Goal: Find specific page/section

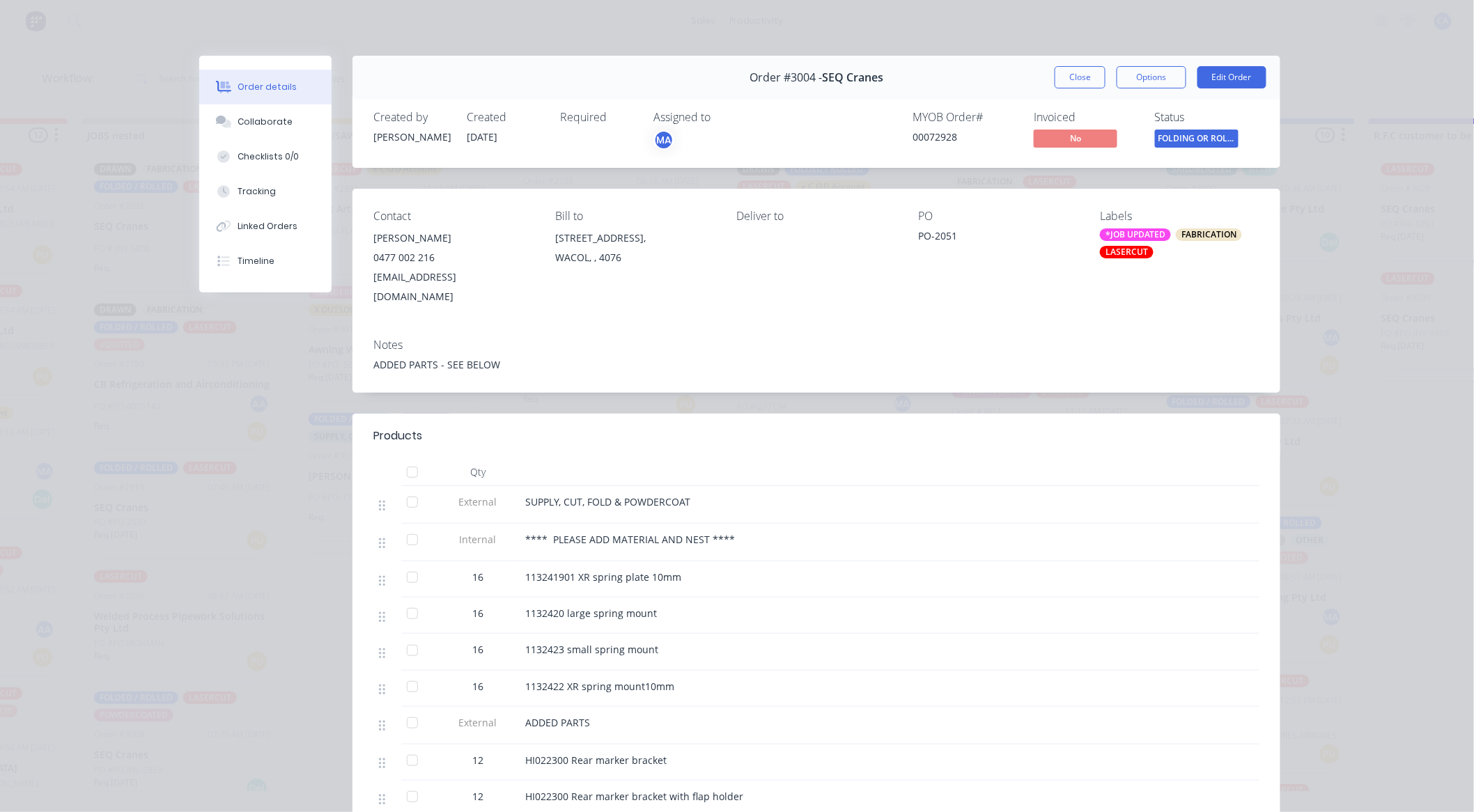
scroll to position [441, 0]
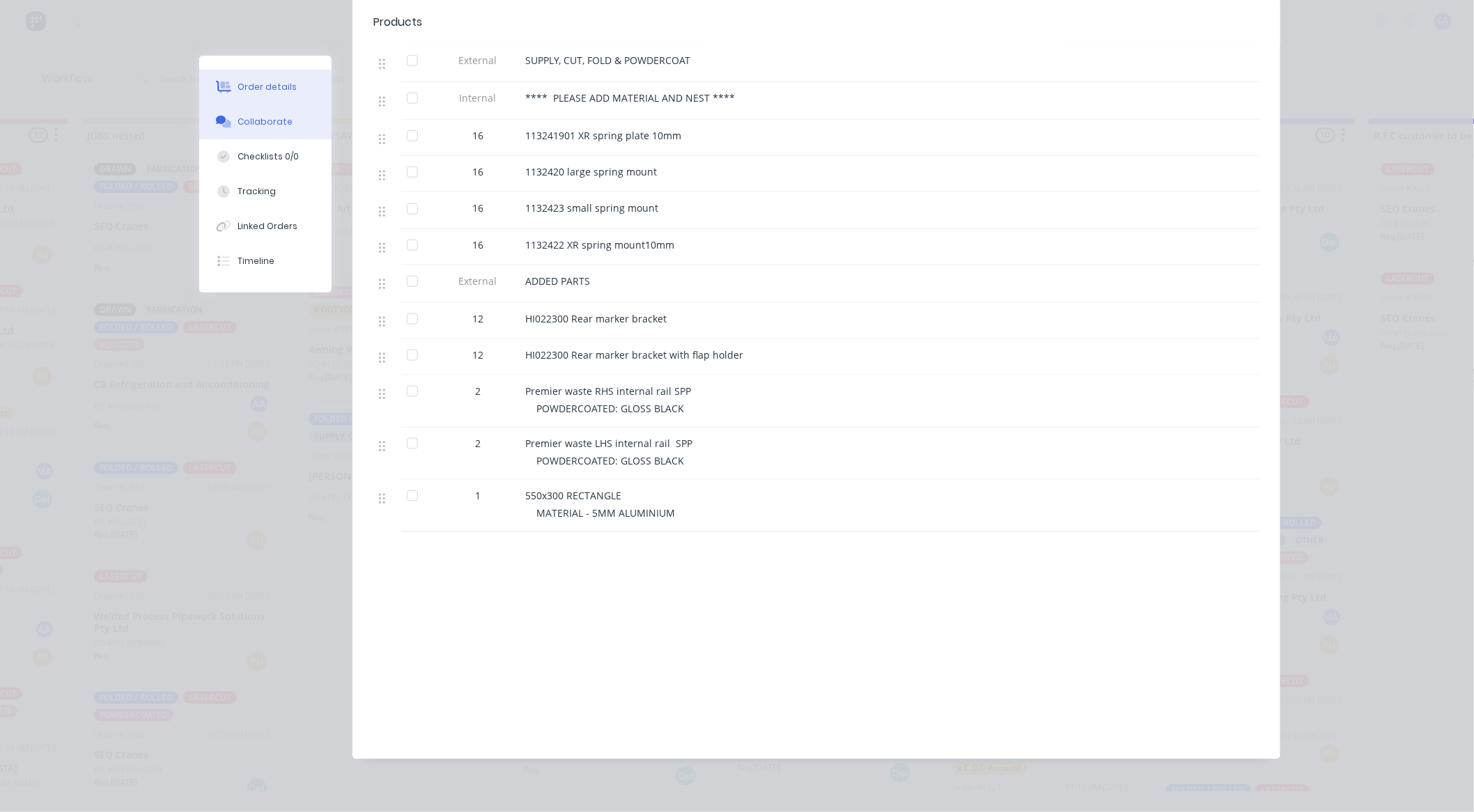
click at [273, 122] on div "Collaborate" at bounding box center [265, 122] width 55 height 13
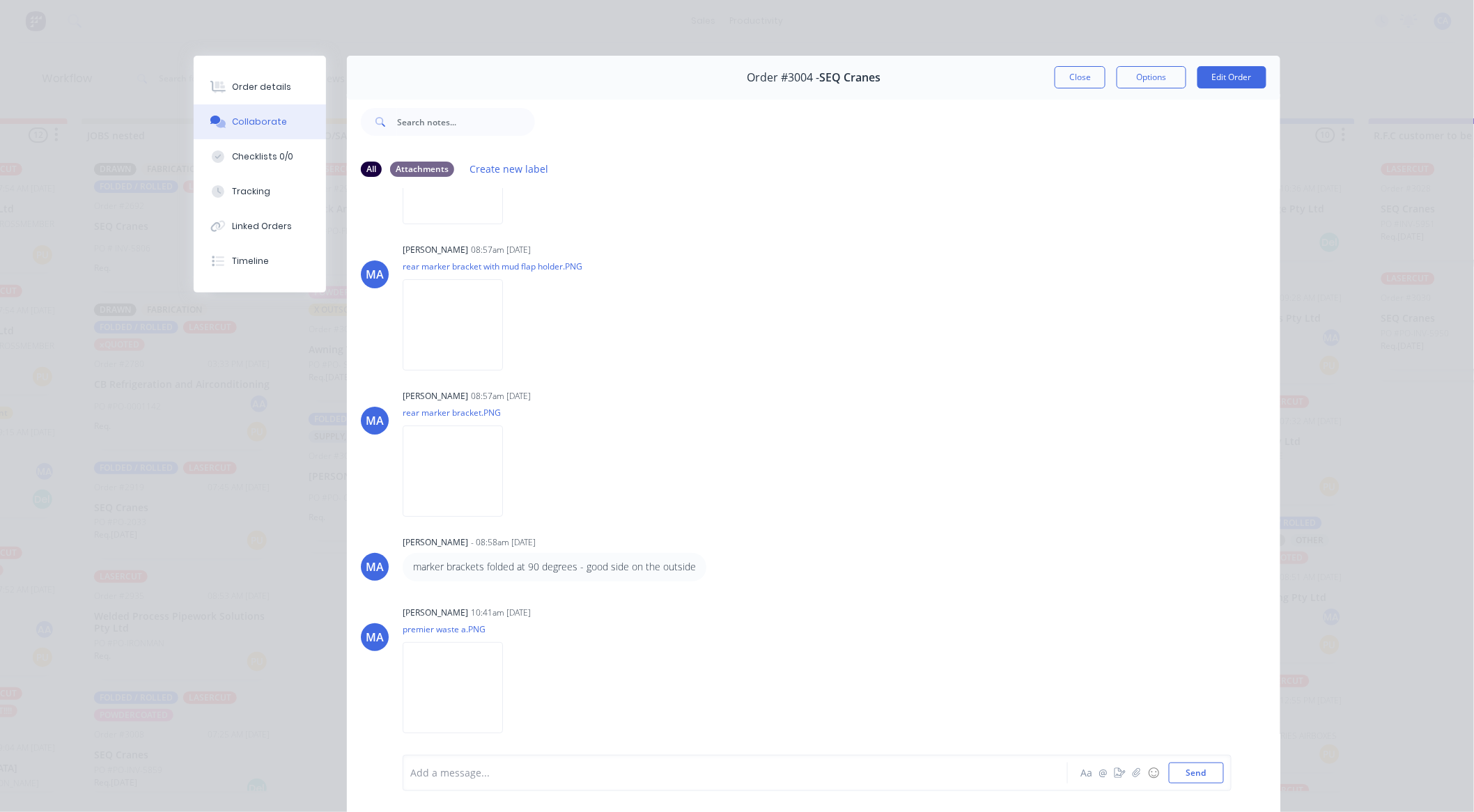
scroll to position [2075, 0]
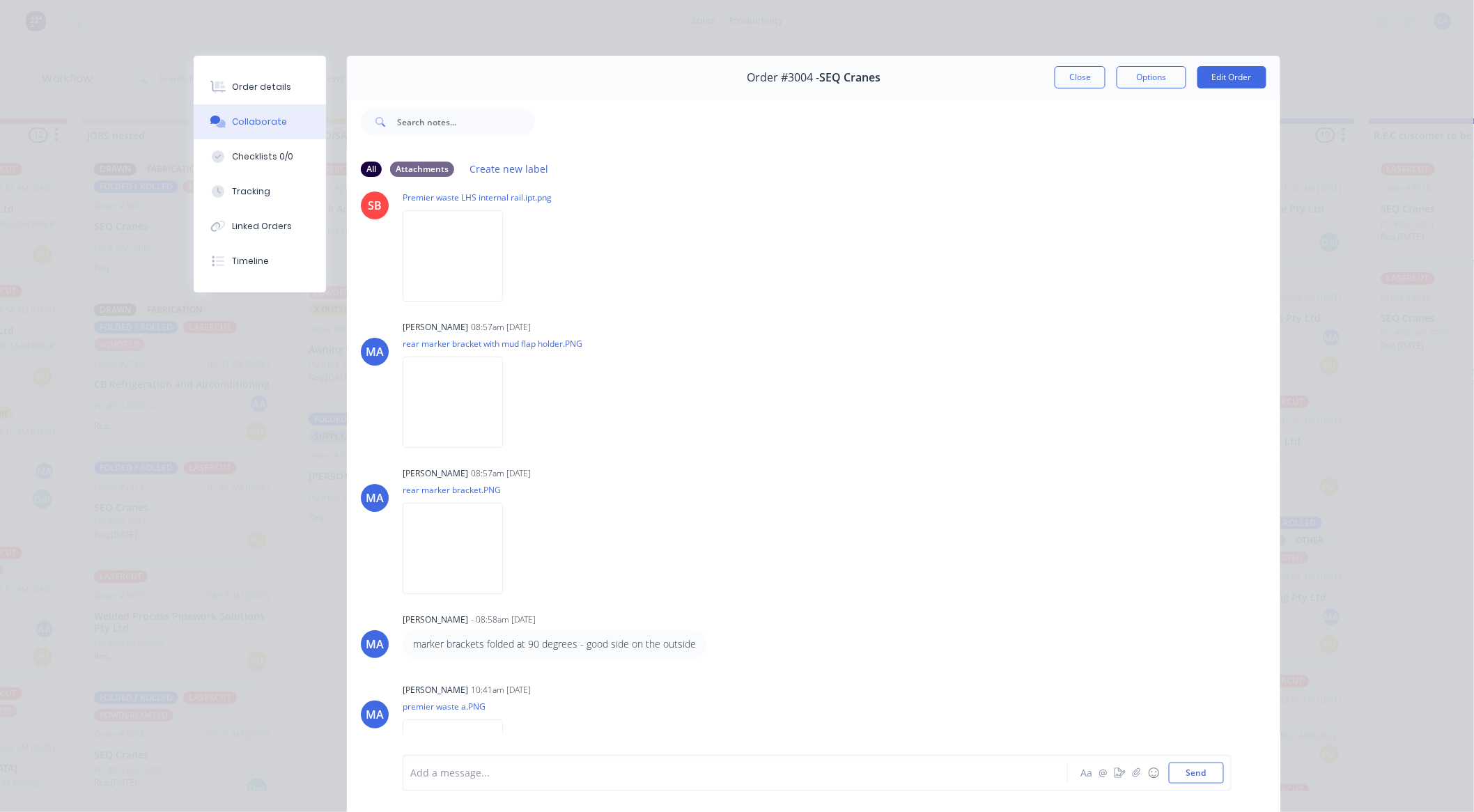
drag, startPoint x: 1087, startPoint y: 105, endPoint x: 1081, endPoint y: 100, distance: 7.8
click at [1082, 100] on div at bounding box center [907, 122] width 745 height 56
click at [1067, 77] on button "Close" at bounding box center [1080, 77] width 51 height 22
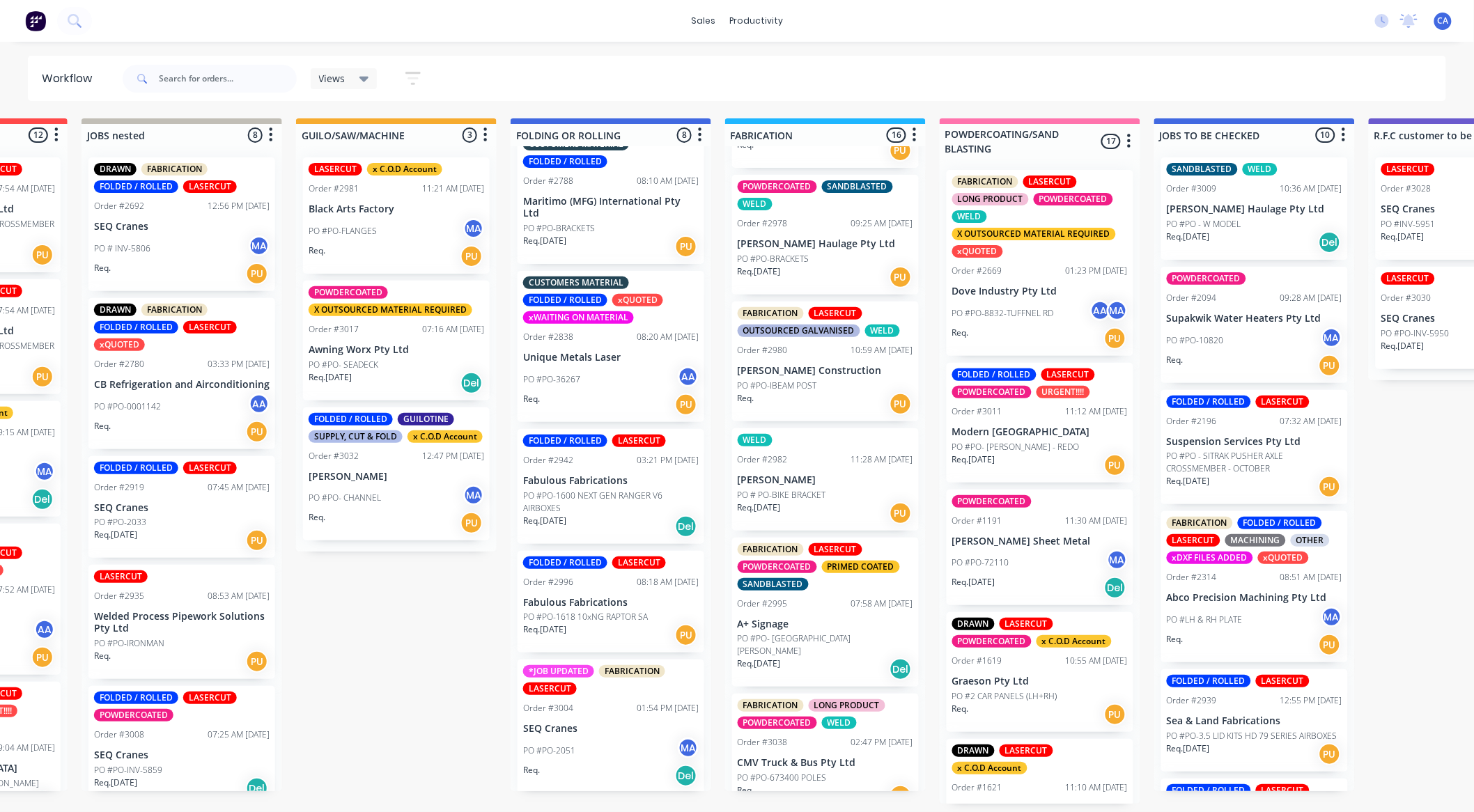
scroll to position [1488, 0]
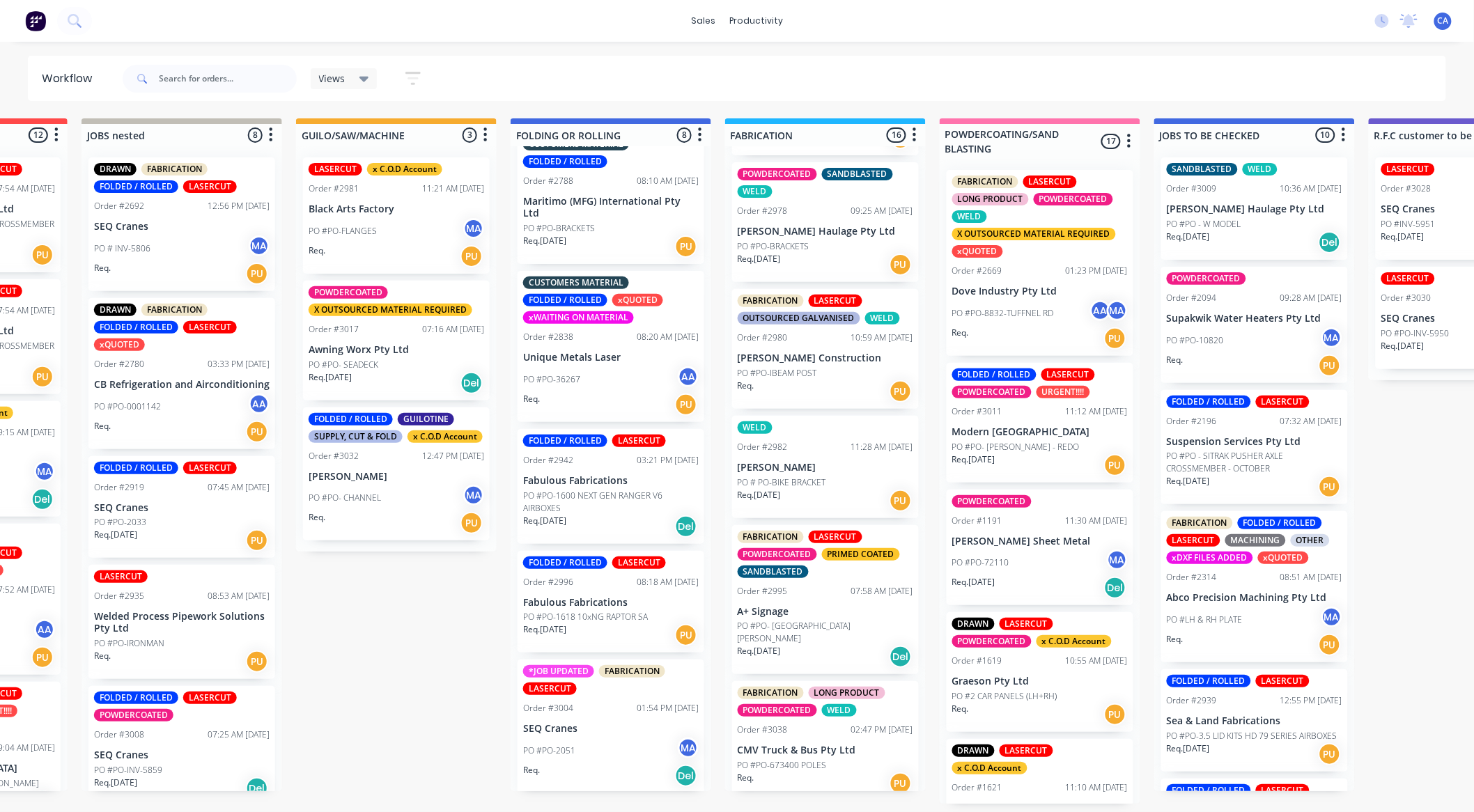
click at [844, 497] on div "Req. [DATE] PU" at bounding box center [825, 501] width 176 height 24
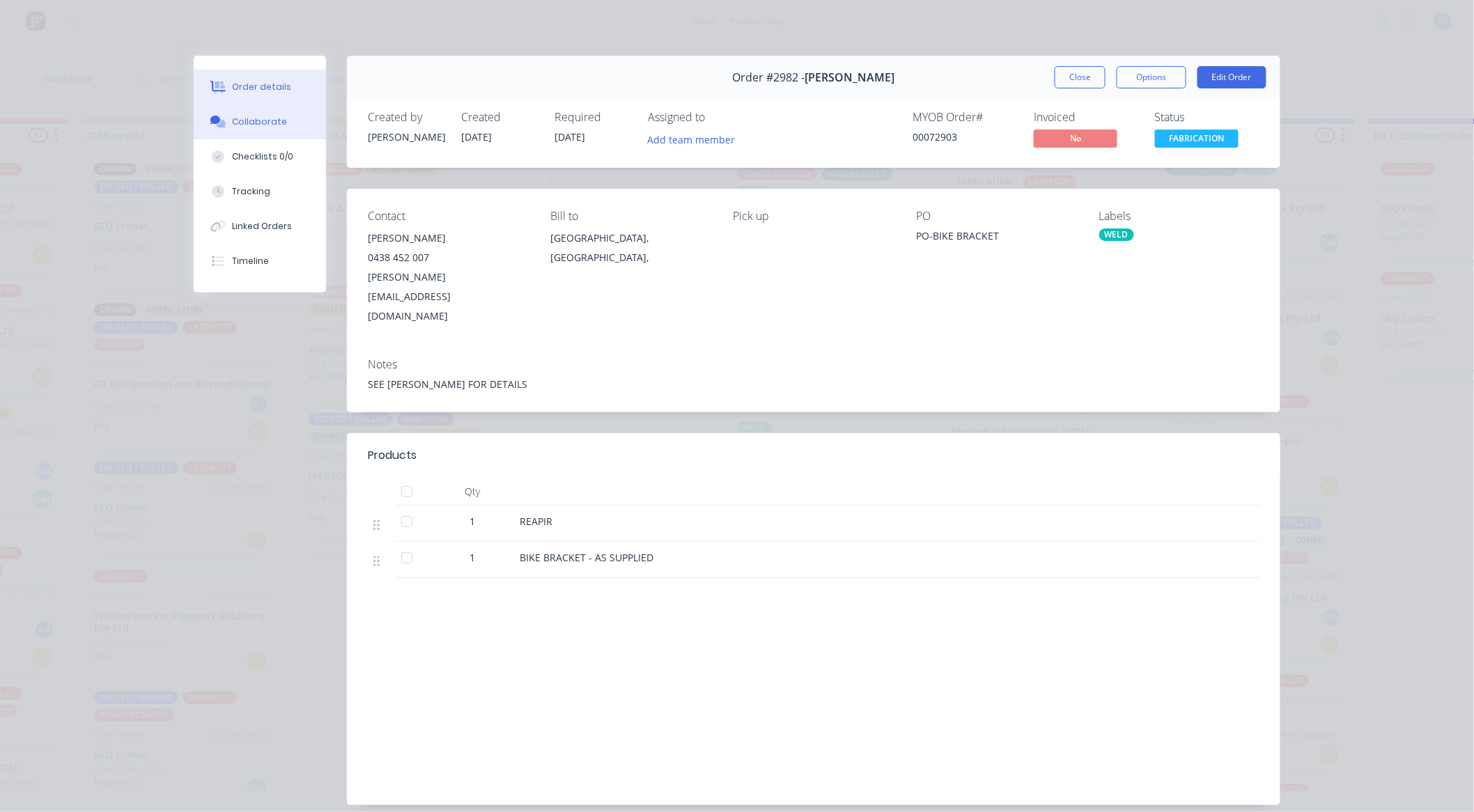
click at [287, 109] on button "Collaborate" at bounding box center [259, 122] width 133 height 35
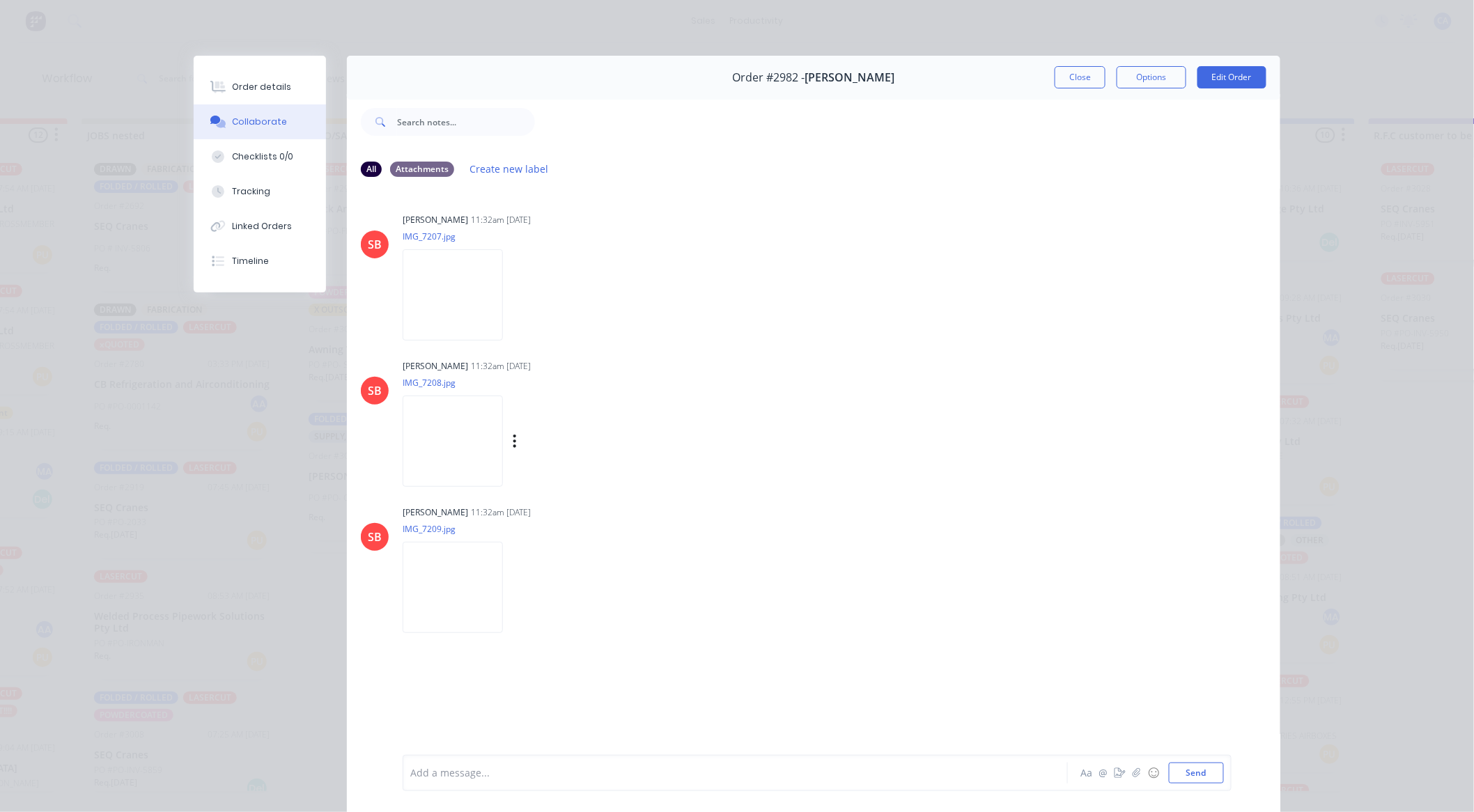
click at [434, 449] on img at bounding box center [452, 440] width 100 height 91
click at [1074, 75] on button "Close" at bounding box center [1080, 77] width 51 height 22
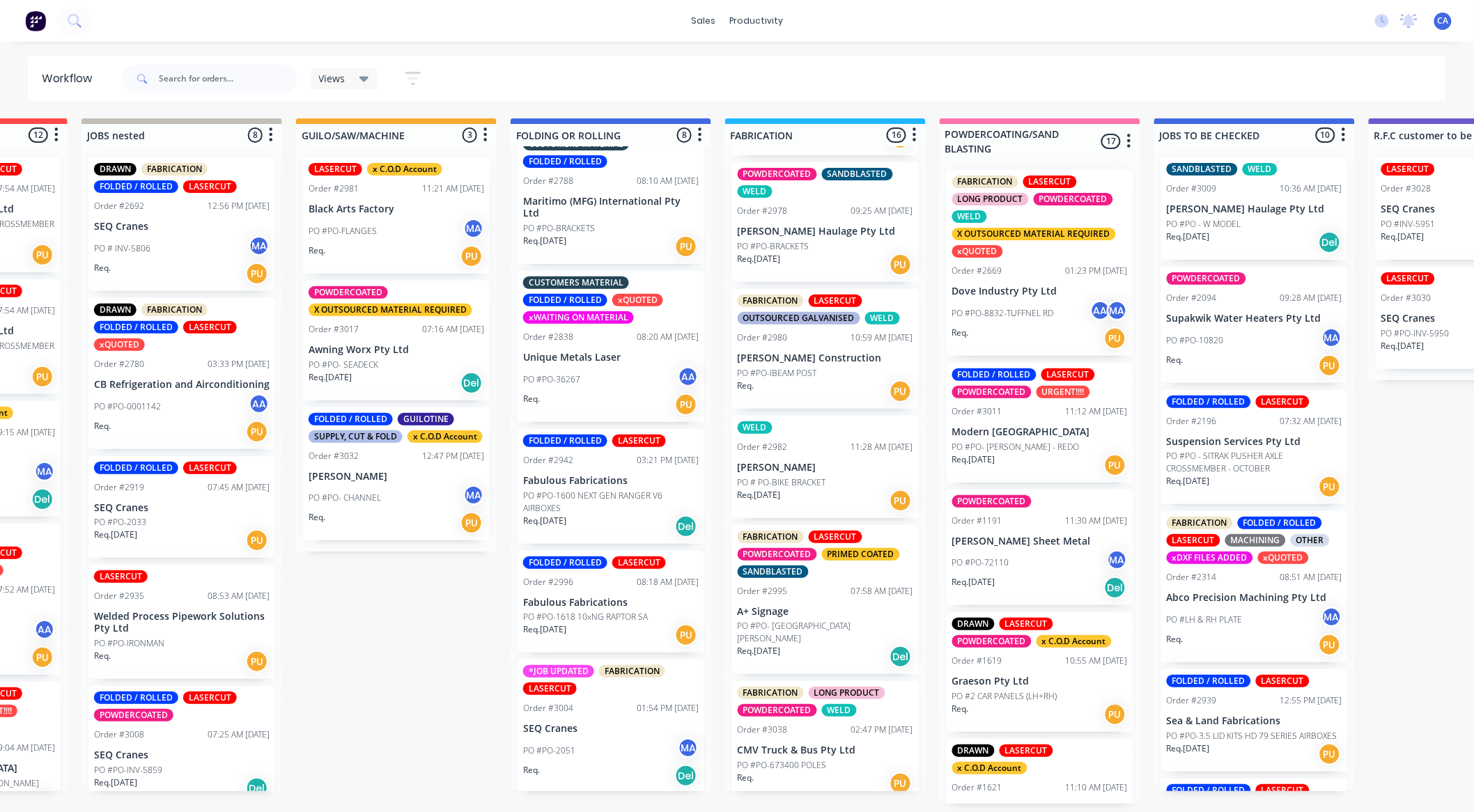
scroll to position [3, 377]
click at [816, 759] on p "PO #PO-673400 POLES" at bounding box center [781, 765] width 89 height 13
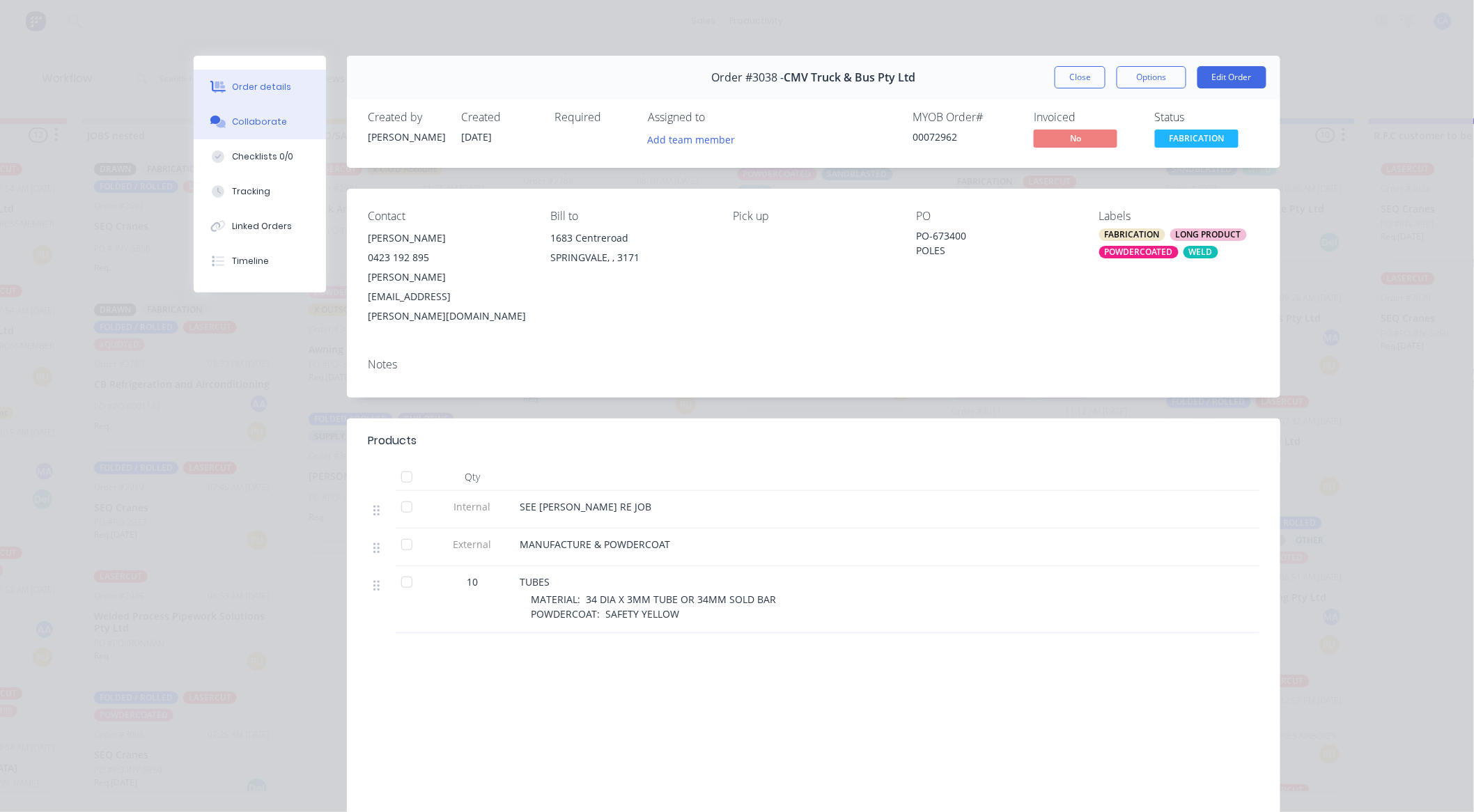
click at [273, 124] on div "Collaborate" at bounding box center [259, 122] width 55 height 13
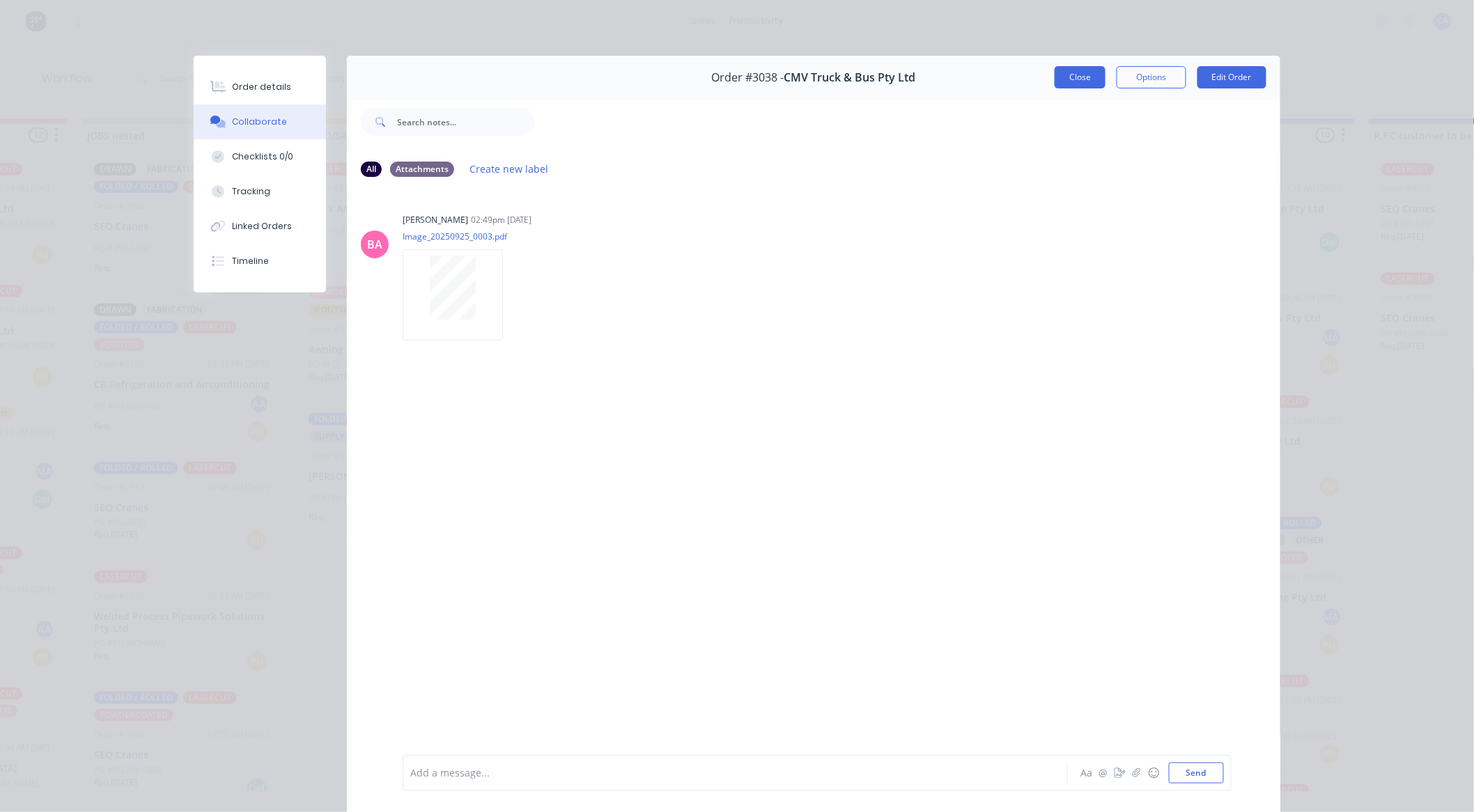
click at [1069, 82] on button "Close" at bounding box center [1080, 77] width 51 height 22
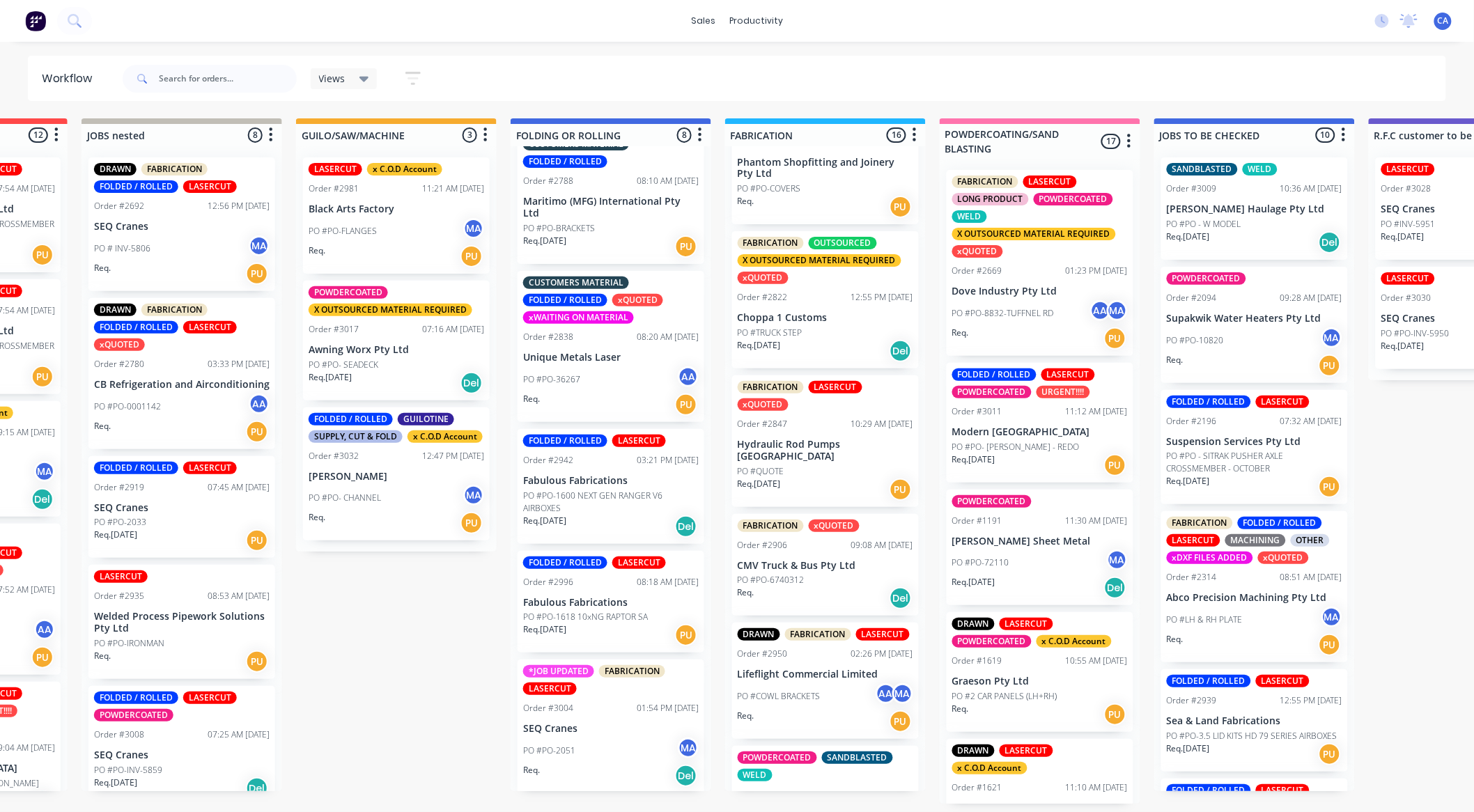
scroll to position [870, 0]
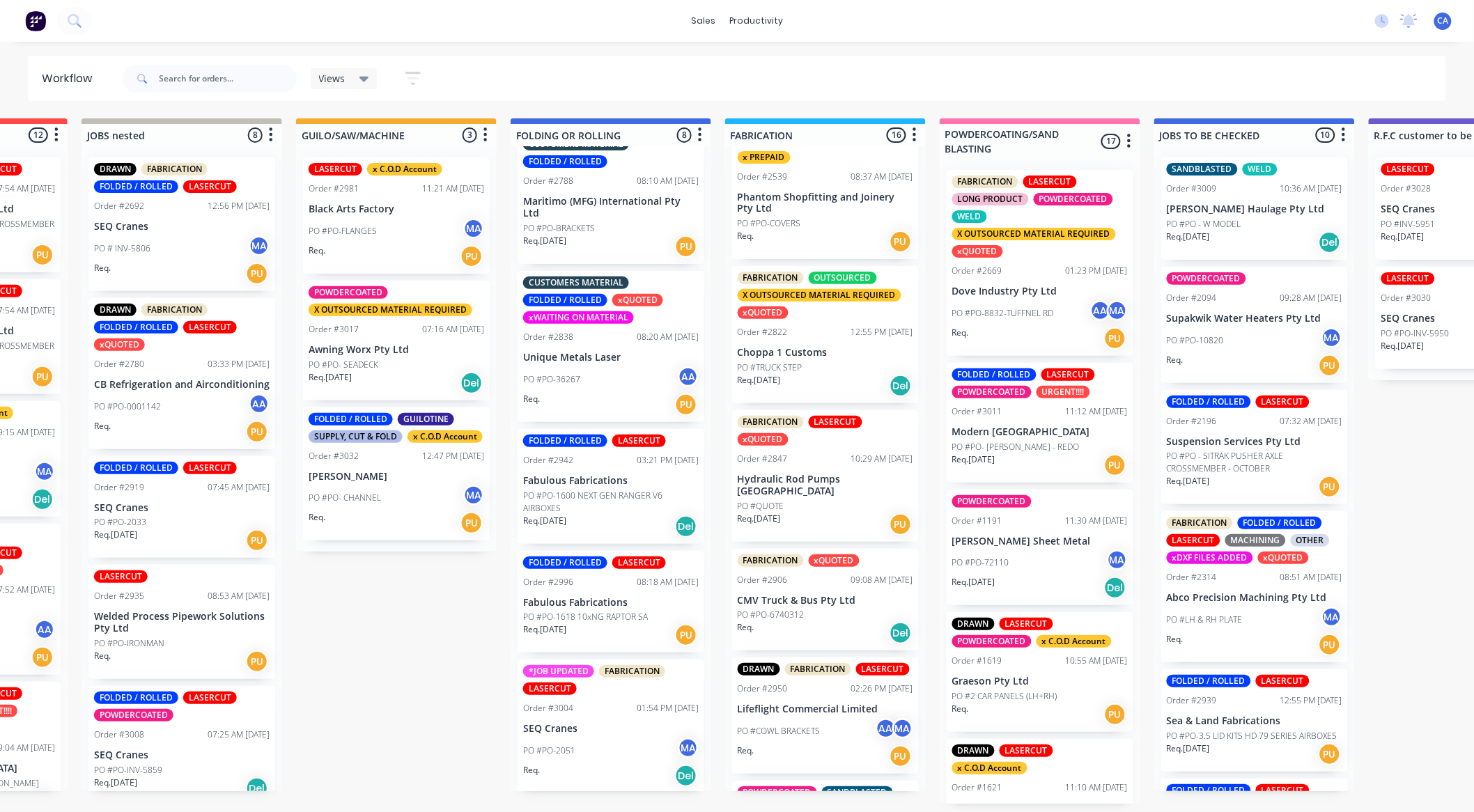
click at [830, 615] on div "PO #PO-6740312" at bounding box center [825, 614] width 176 height 13
